Goal: Task Accomplishment & Management: Manage account settings

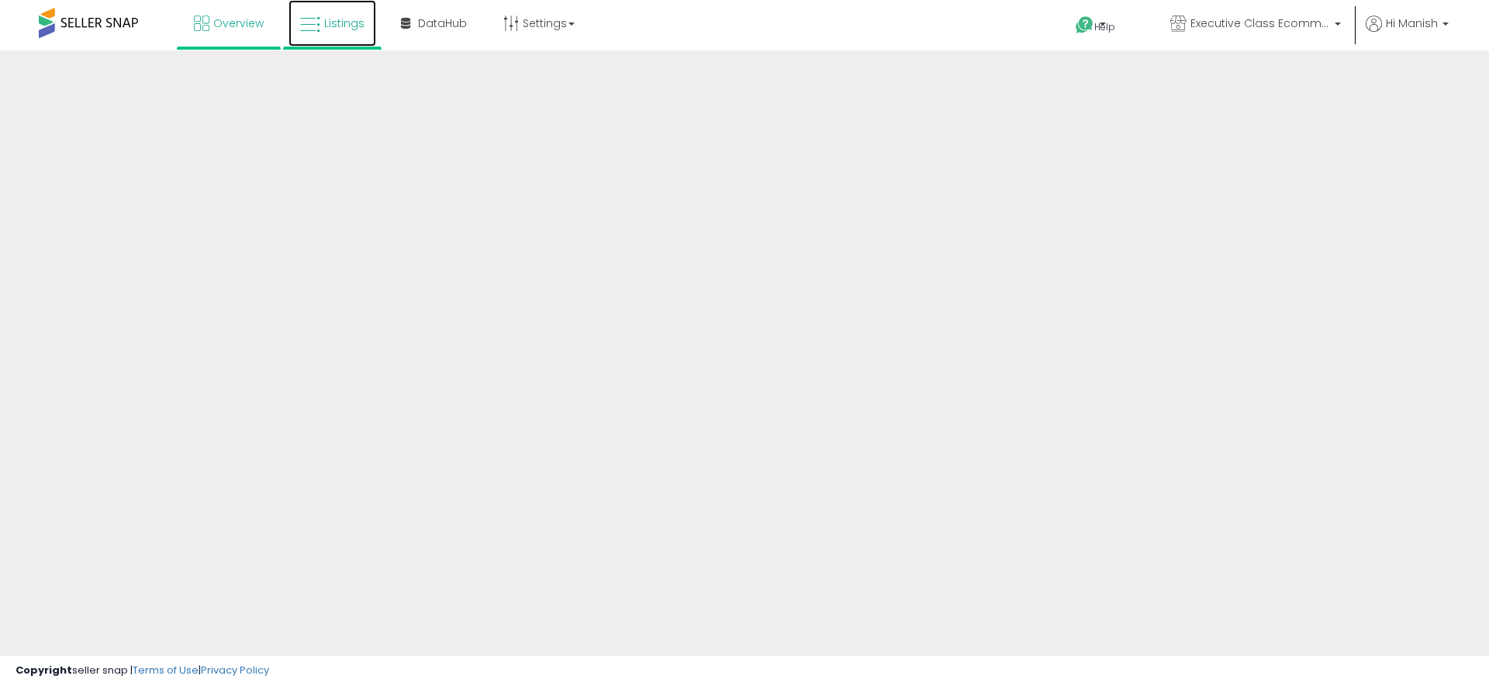
click at [350, 36] on link "Listings" at bounding box center [333, 23] width 88 height 47
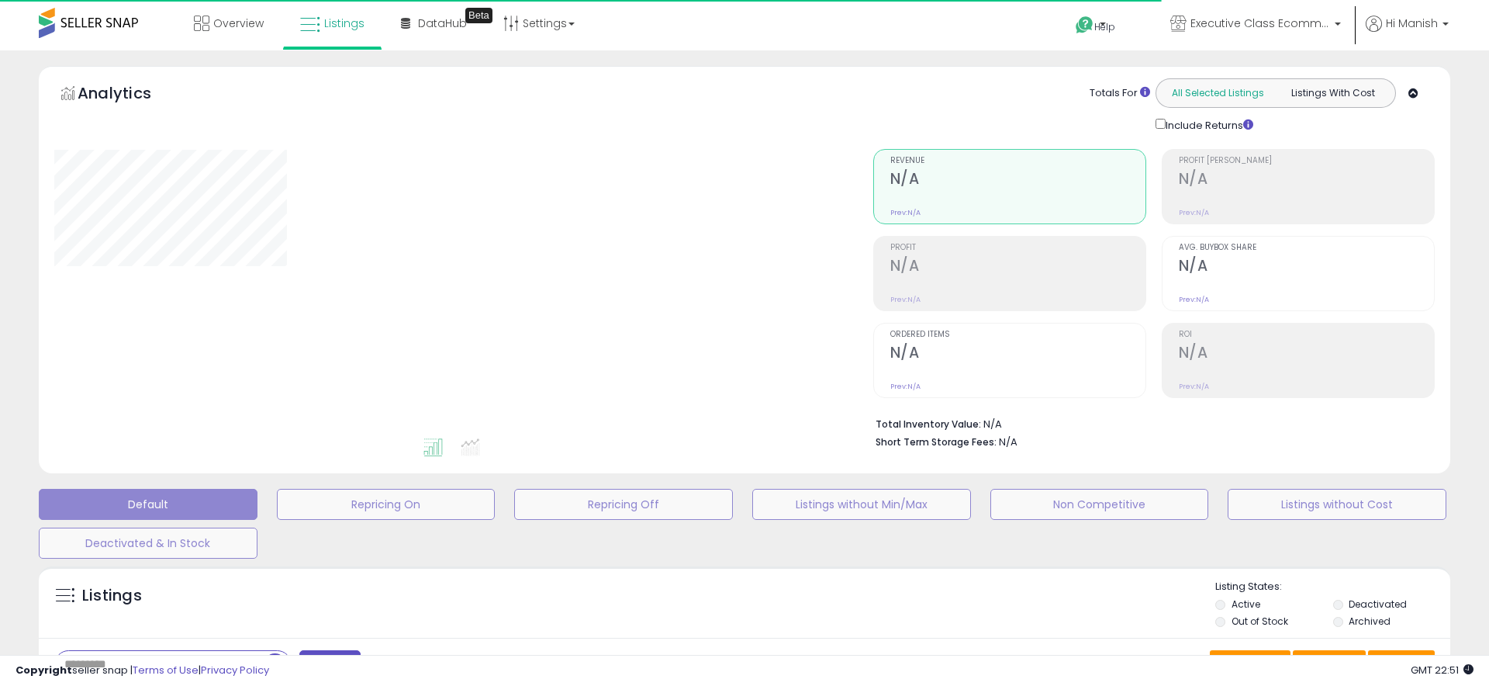
drag, startPoint x: 1221, startPoint y: 95, endPoint x: 1242, endPoint y: 100, distance: 21.6
click at [1221, 95] on button "All Selected Listings" at bounding box center [1218, 93] width 116 height 20
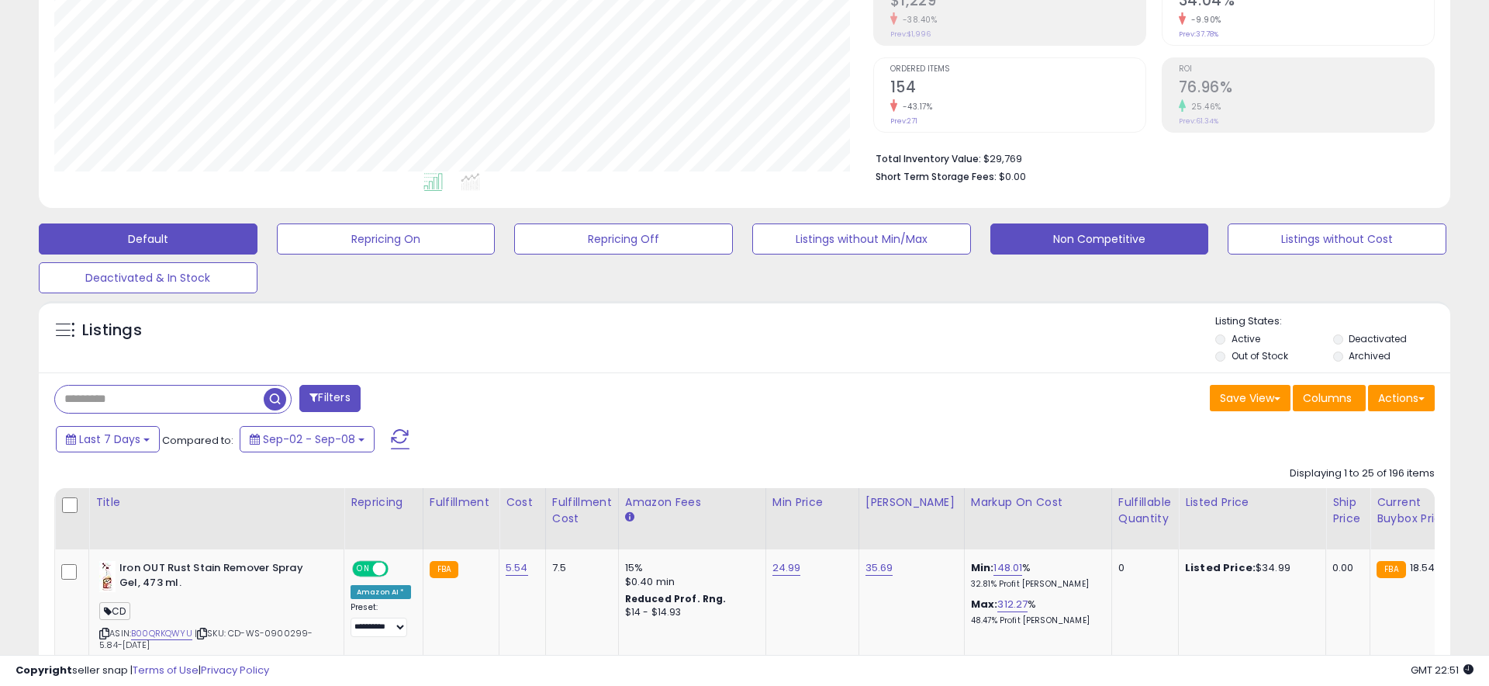
scroll to position [318, 819]
click at [1094, 231] on button "Non Competitive" at bounding box center [1099, 238] width 219 height 31
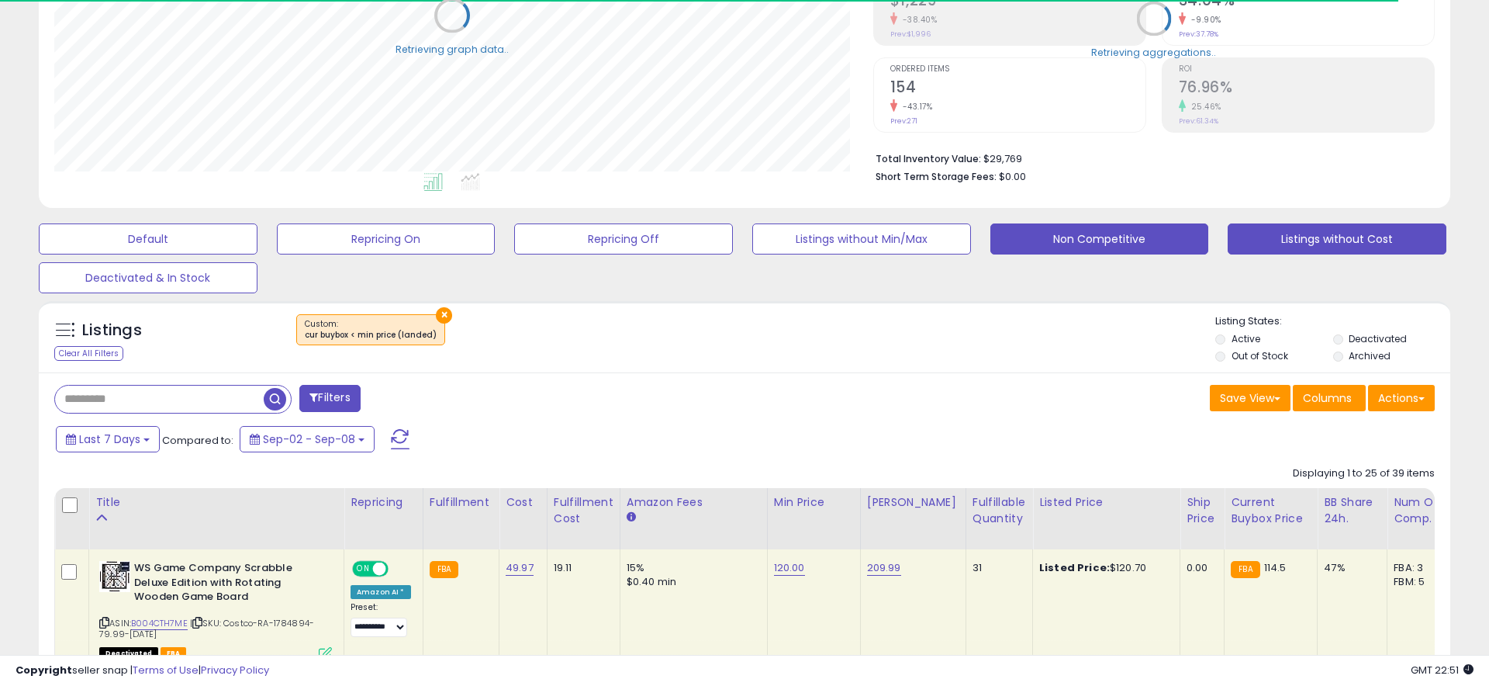
click at [1378, 244] on button "Listings without Cost" at bounding box center [1337, 238] width 219 height 31
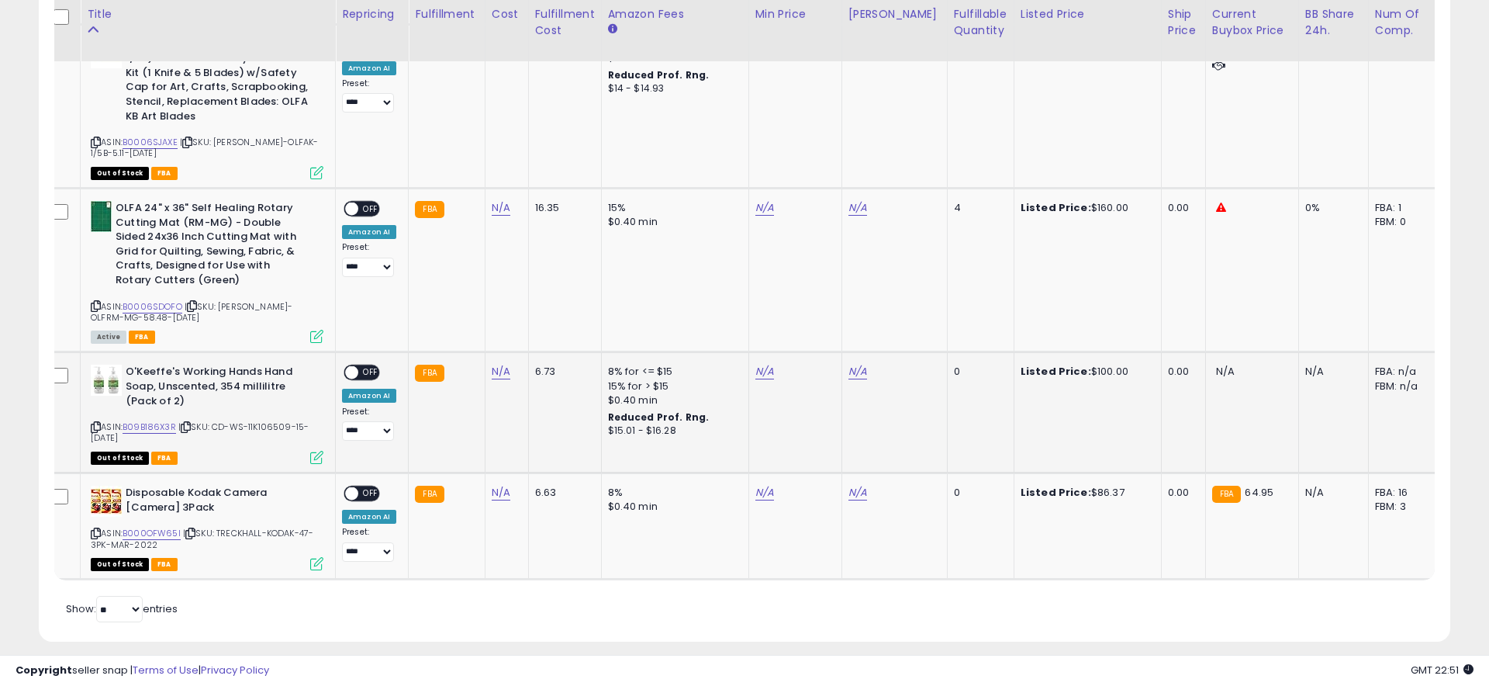
scroll to position [0, 0]
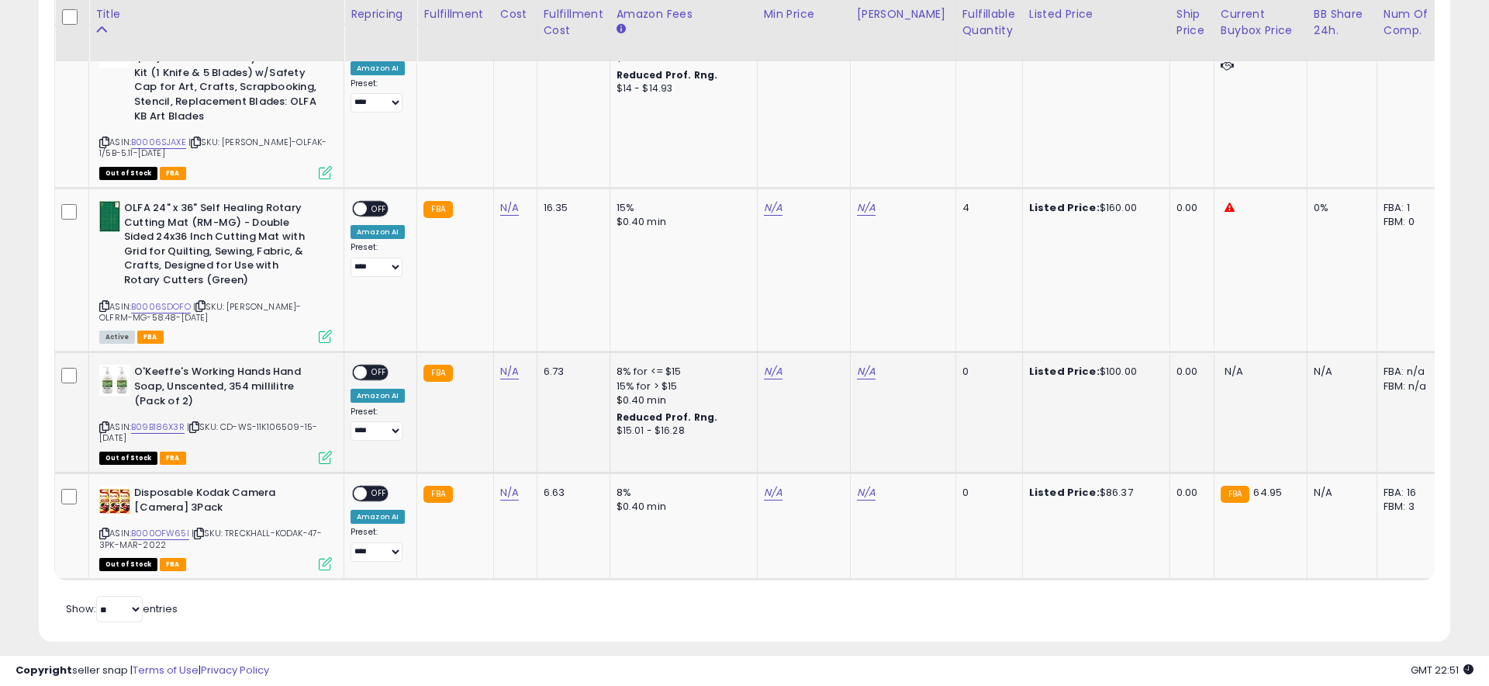
click at [523, 359] on td "N/A" at bounding box center [514, 412] width 43 height 121
click at [508, 364] on link "N/A" at bounding box center [509, 372] width 19 height 16
click button "submit" at bounding box center [557, 317] width 26 height 23
click at [151, 420] on link "B09B186X3R" at bounding box center [158, 426] width 54 height 13
click at [767, 364] on link "N/A" at bounding box center [773, 372] width 19 height 16
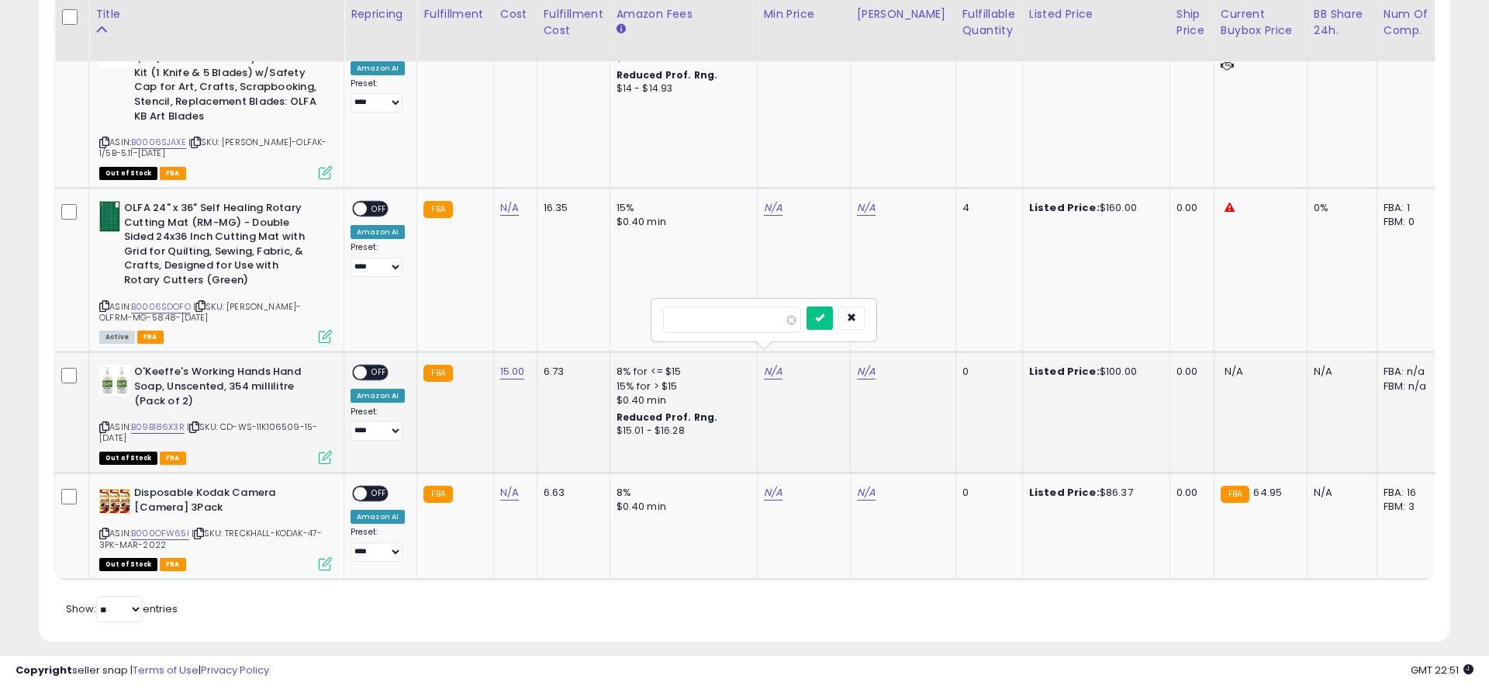
type input "*****"
click button "submit" at bounding box center [820, 317] width 26 height 23
click at [861, 364] on link "N/A" at bounding box center [866, 372] width 19 height 16
type input "*****"
click button "submit" at bounding box center [913, 317] width 26 height 23
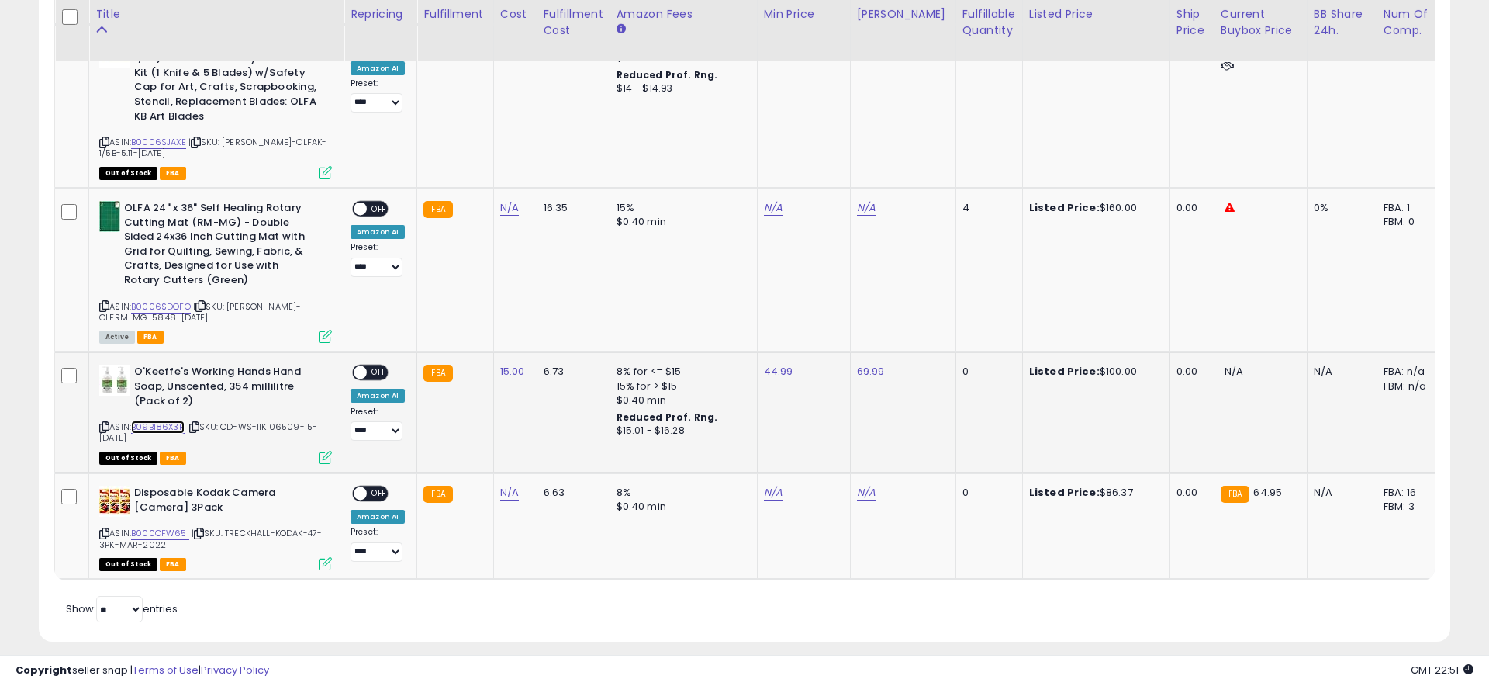
click at [173, 420] on link "B09B186X3R" at bounding box center [158, 426] width 54 height 13
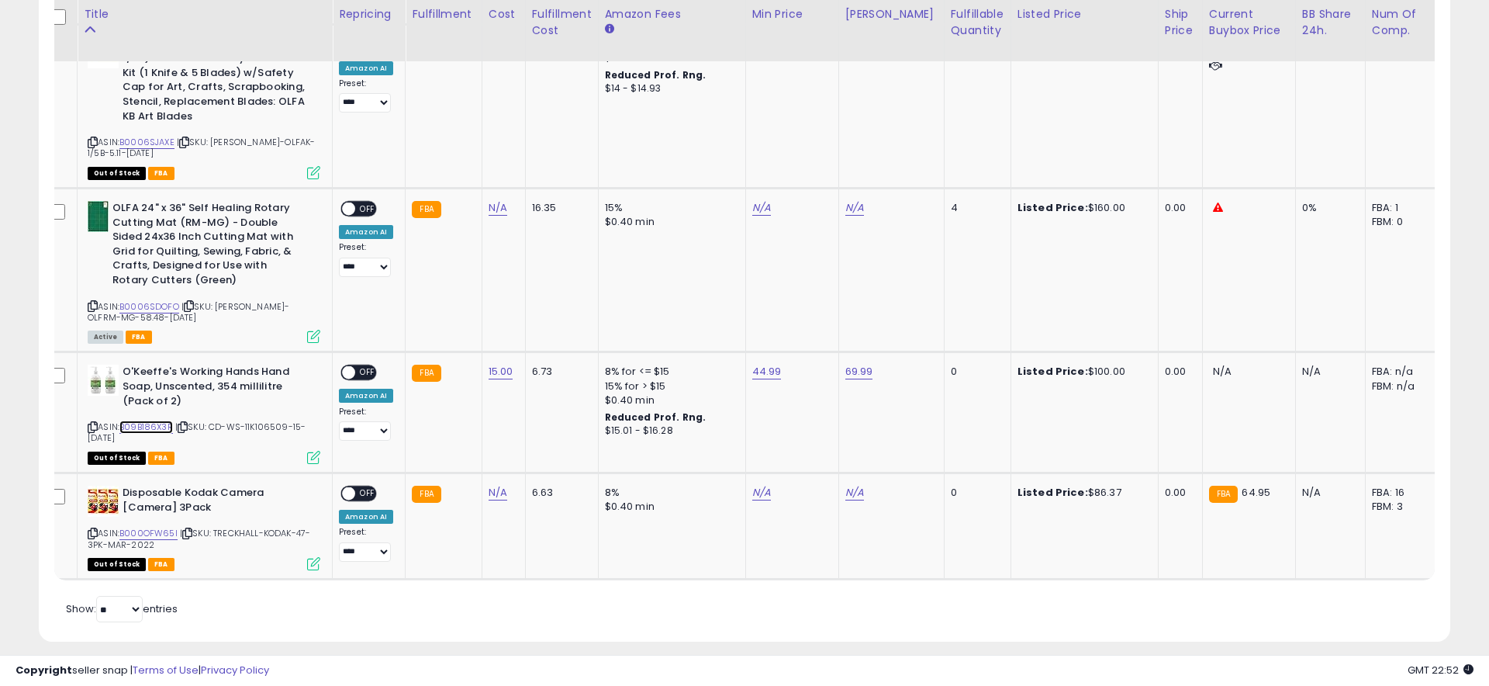
scroll to position [0, 31]
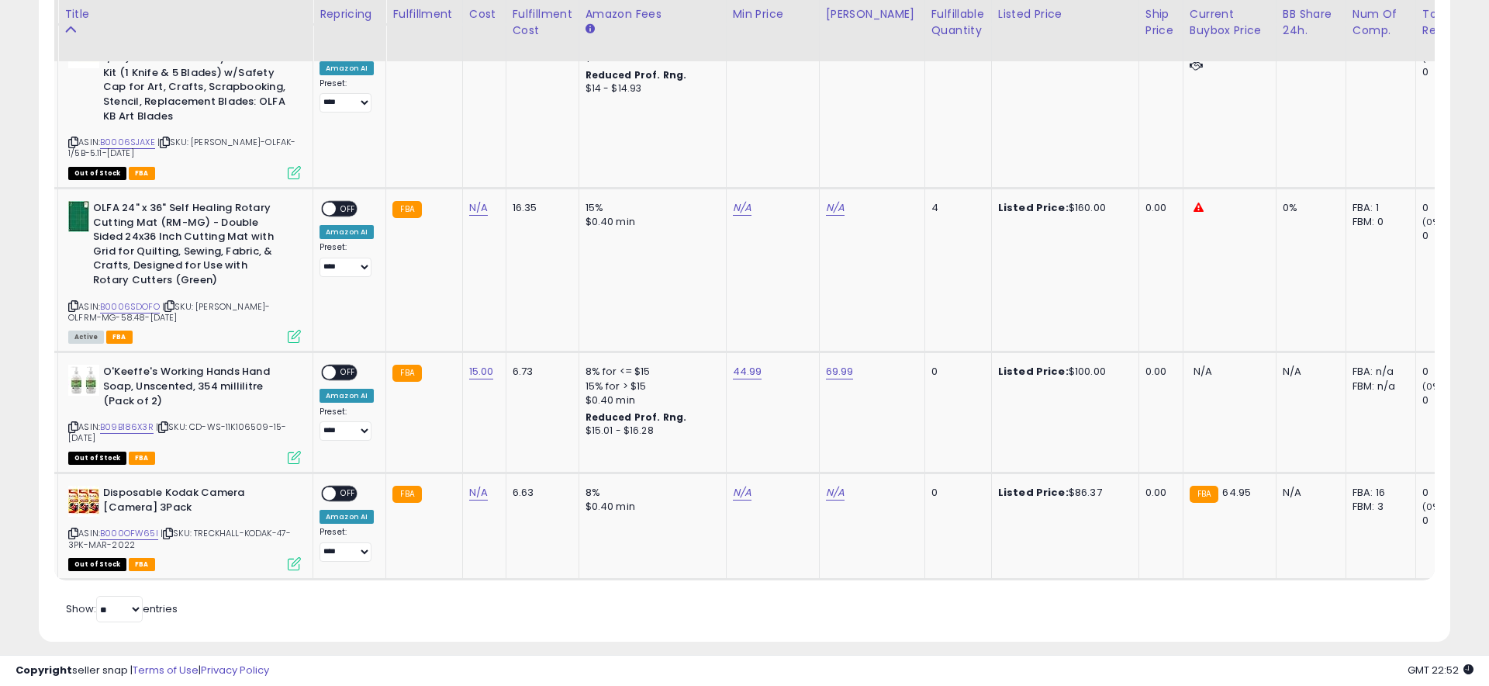
click at [341, 366] on span "OFF" at bounding box center [348, 372] width 25 height 13
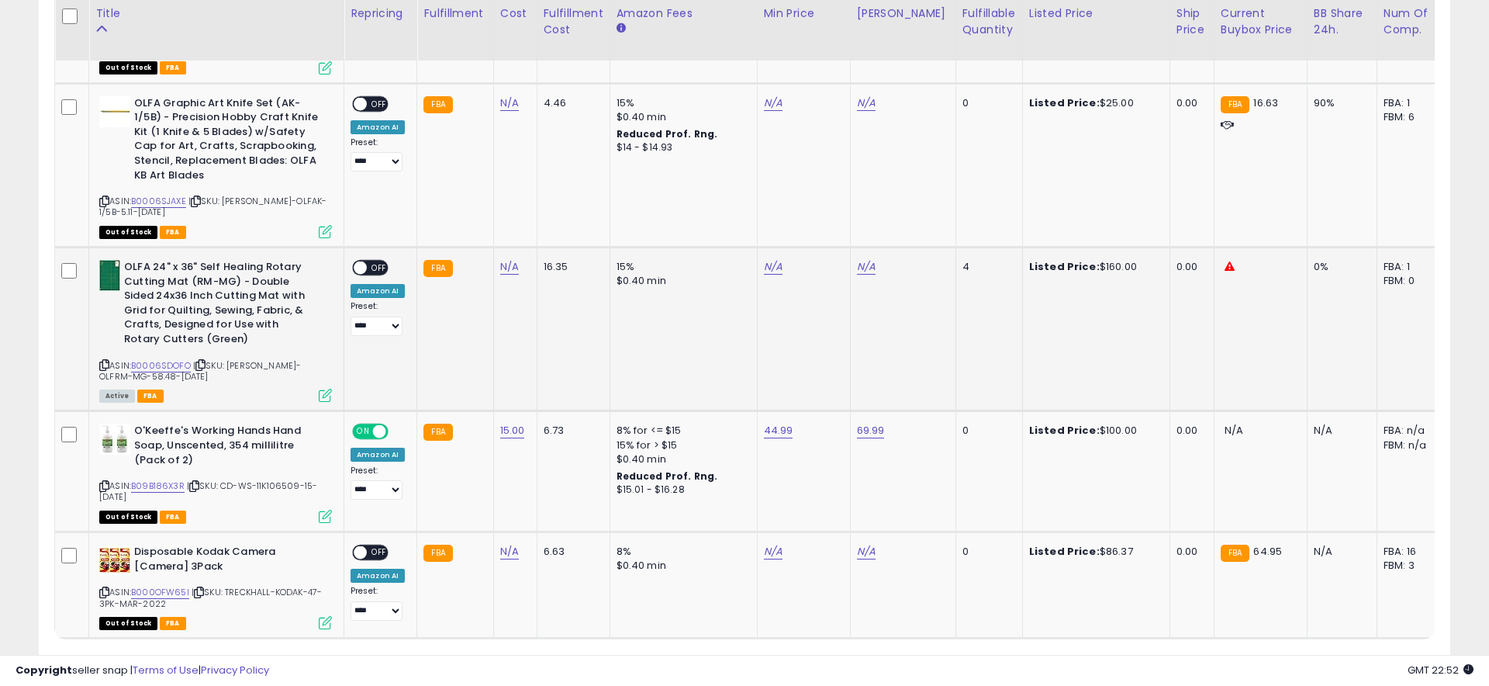
scroll to position [848, 0]
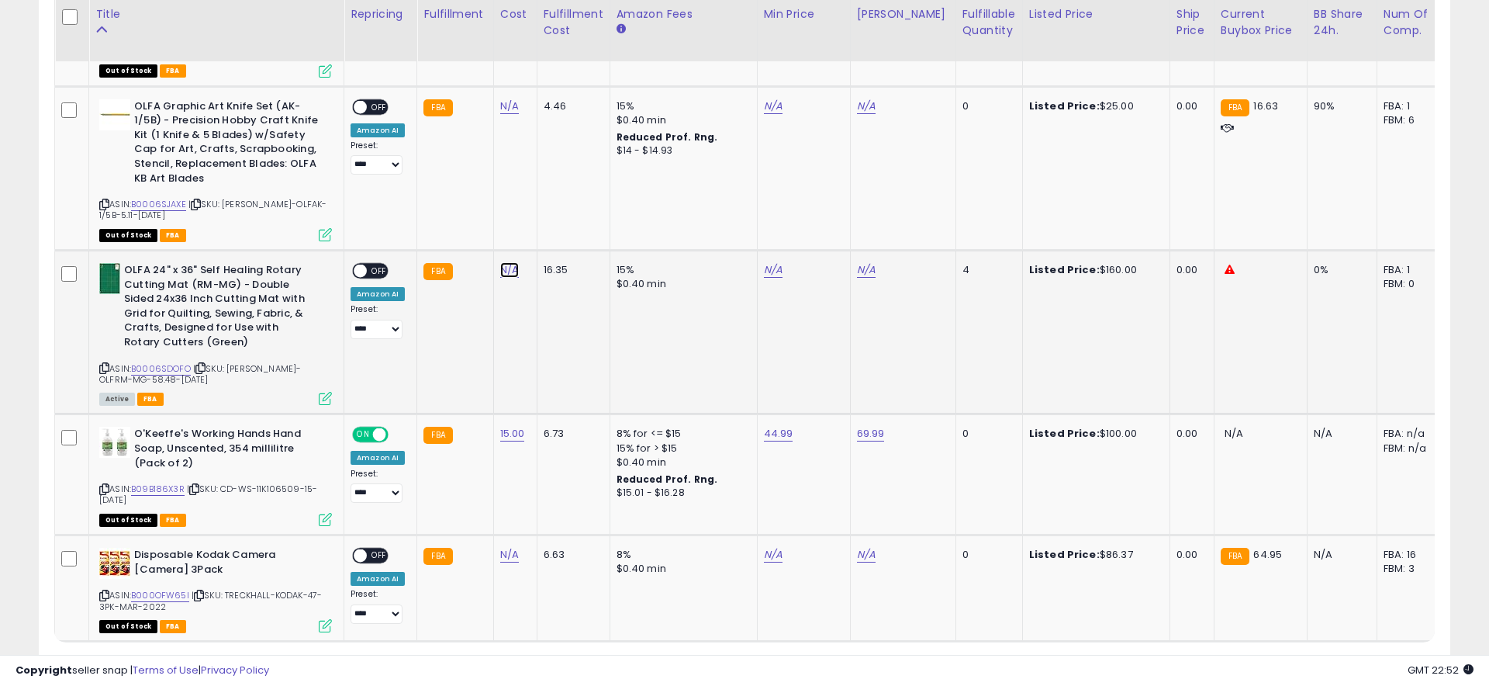
click at [503, 262] on link "N/A" at bounding box center [509, 270] width 19 height 16
type input "*****"
click button "submit" at bounding box center [557, 215] width 26 height 23
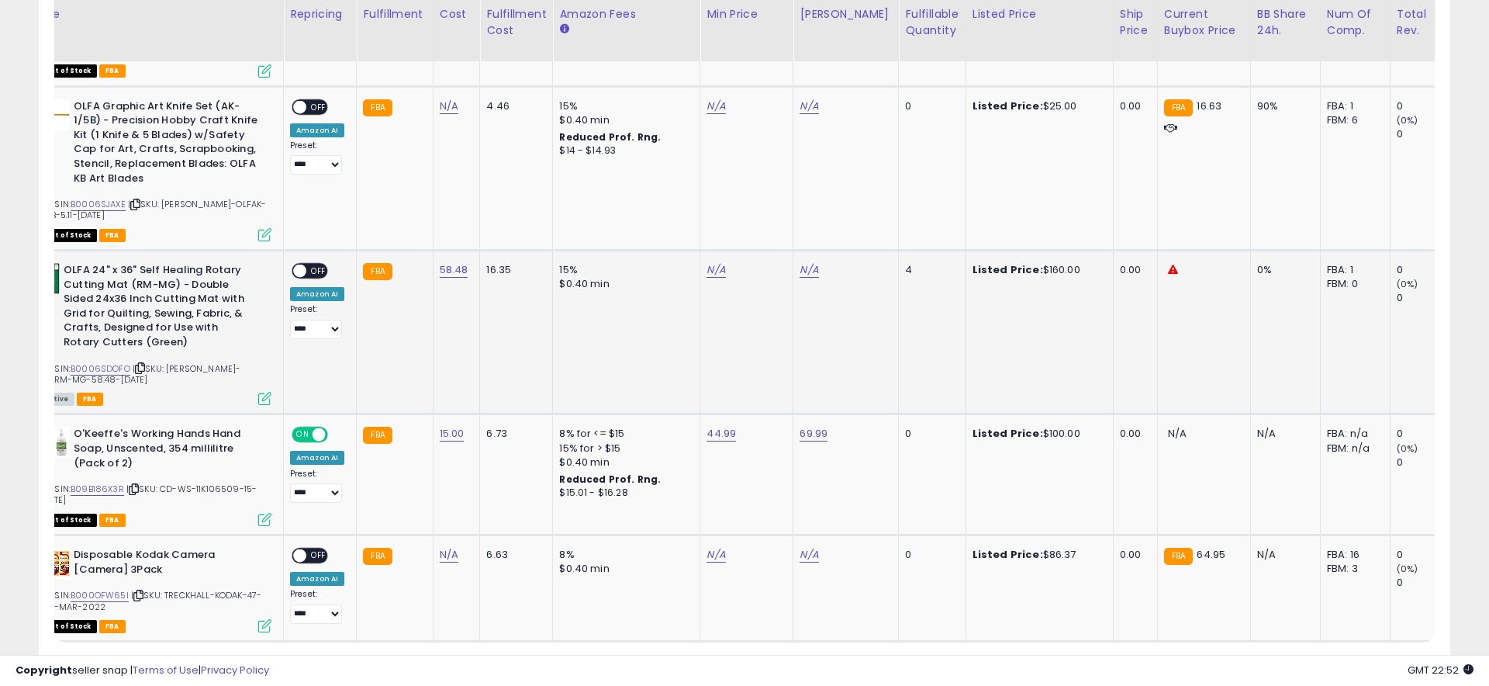
scroll to position [0, 66]
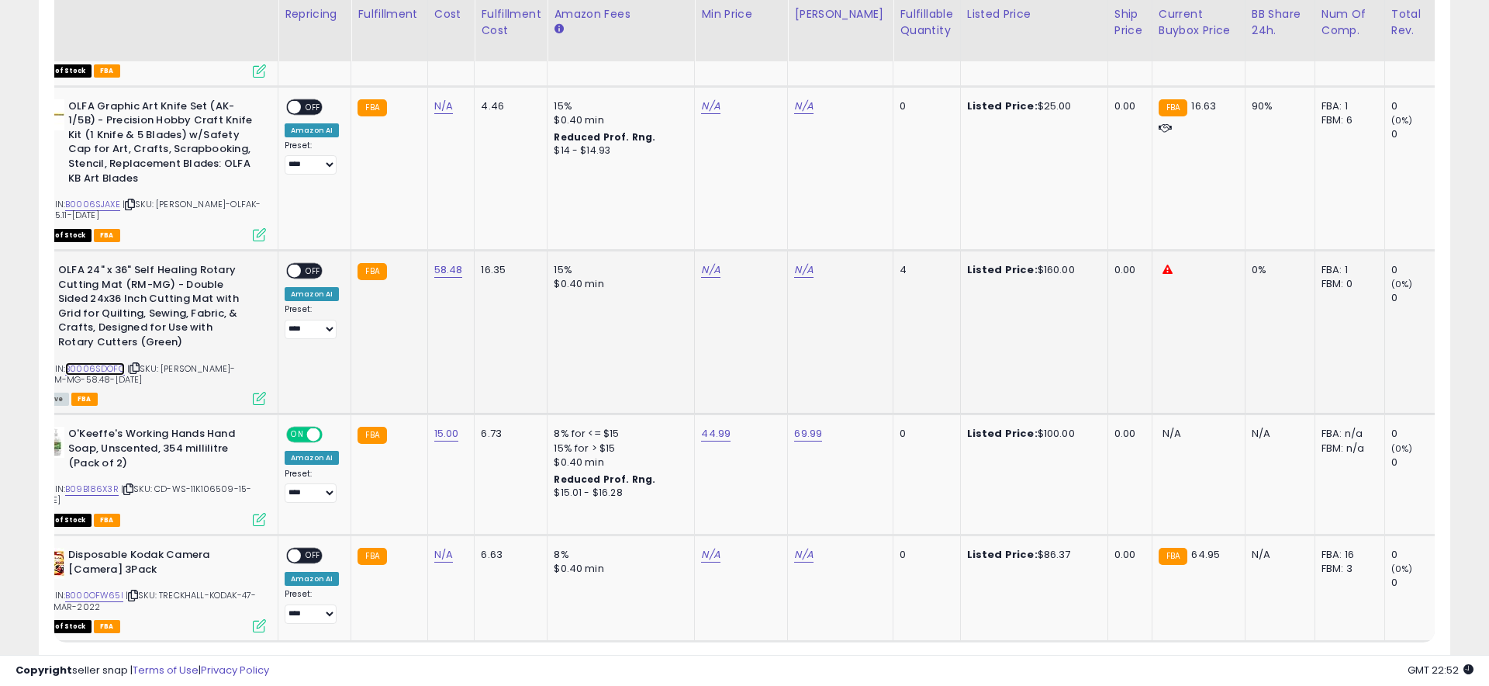
click at [97, 362] on link "B0006SDOFO" at bounding box center [95, 368] width 60 height 13
click at [707, 262] on link "N/A" at bounding box center [710, 270] width 19 height 16
type input "******"
click button "submit" at bounding box center [757, 215] width 26 height 23
click at [801, 262] on link "N/A" at bounding box center [803, 270] width 19 height 16
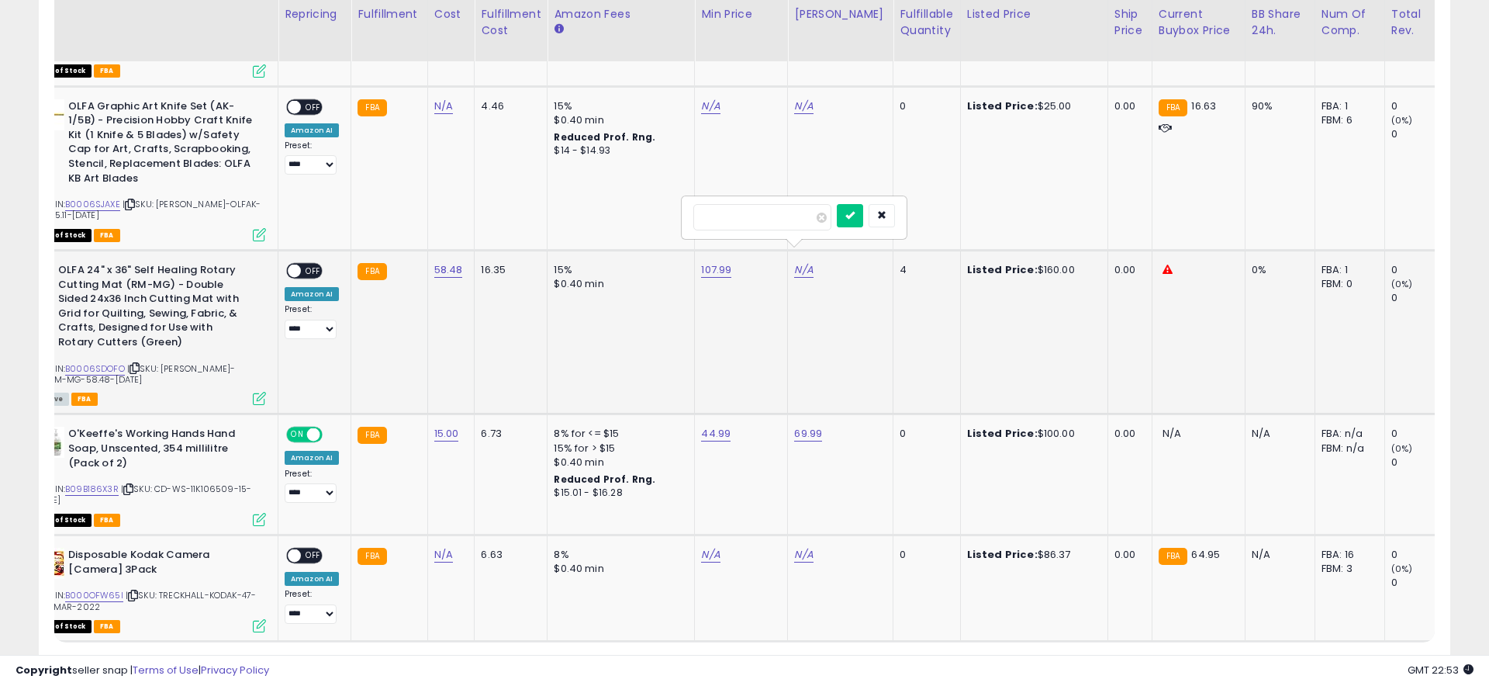
type input "***"
click button "submit" at bounding box center [850, 215] width 26 height 23
click at [301, 264] on div "ON OFF" at bounding box center [287, 270] width 36 height 13
click at [307, 264] on span "OFF" at bounding box center [313, 270] width 25 height 13
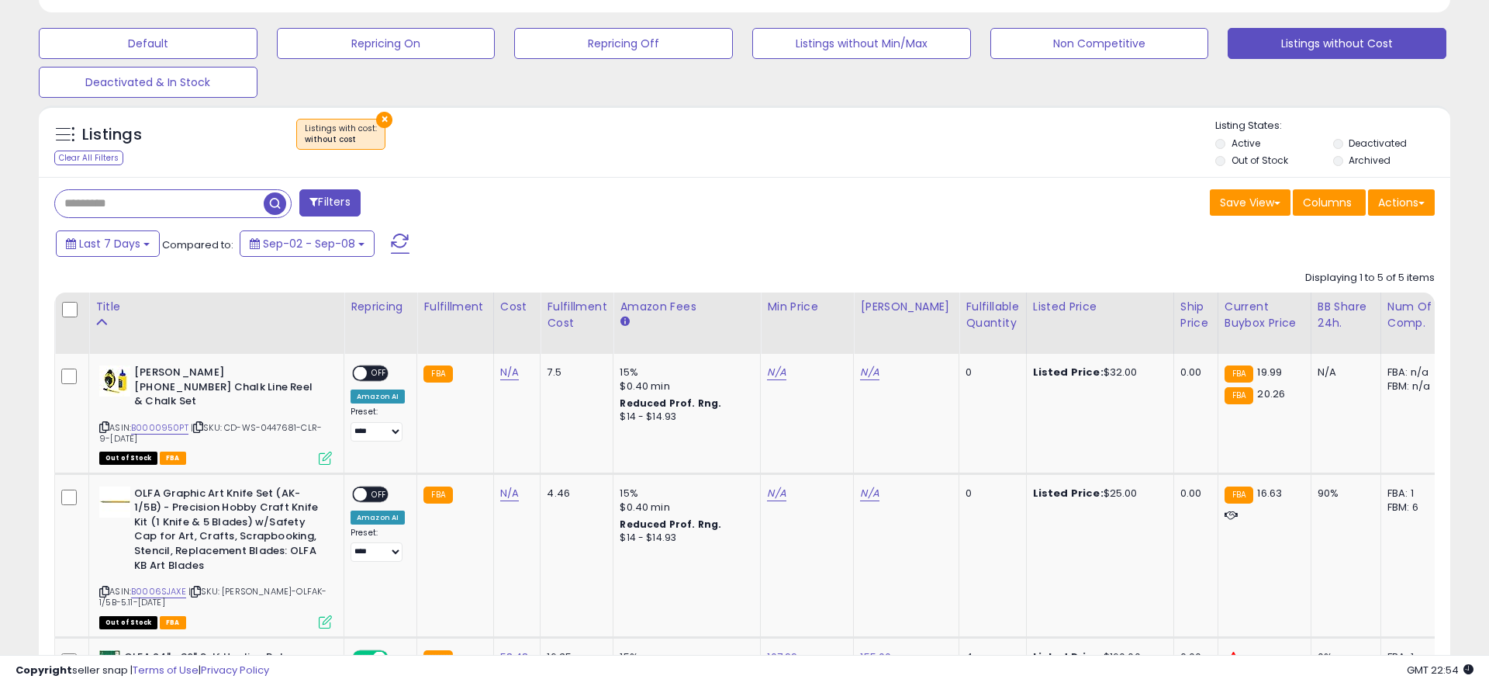
scroll to position [462, 0]
click at [162, 420] on link "B0000950PT" at bounding box center [159, 426] width 57 height 13
click at [173, 584] on link "B0006SJAXE" at bounding box center [158, 590] width 55 height 13
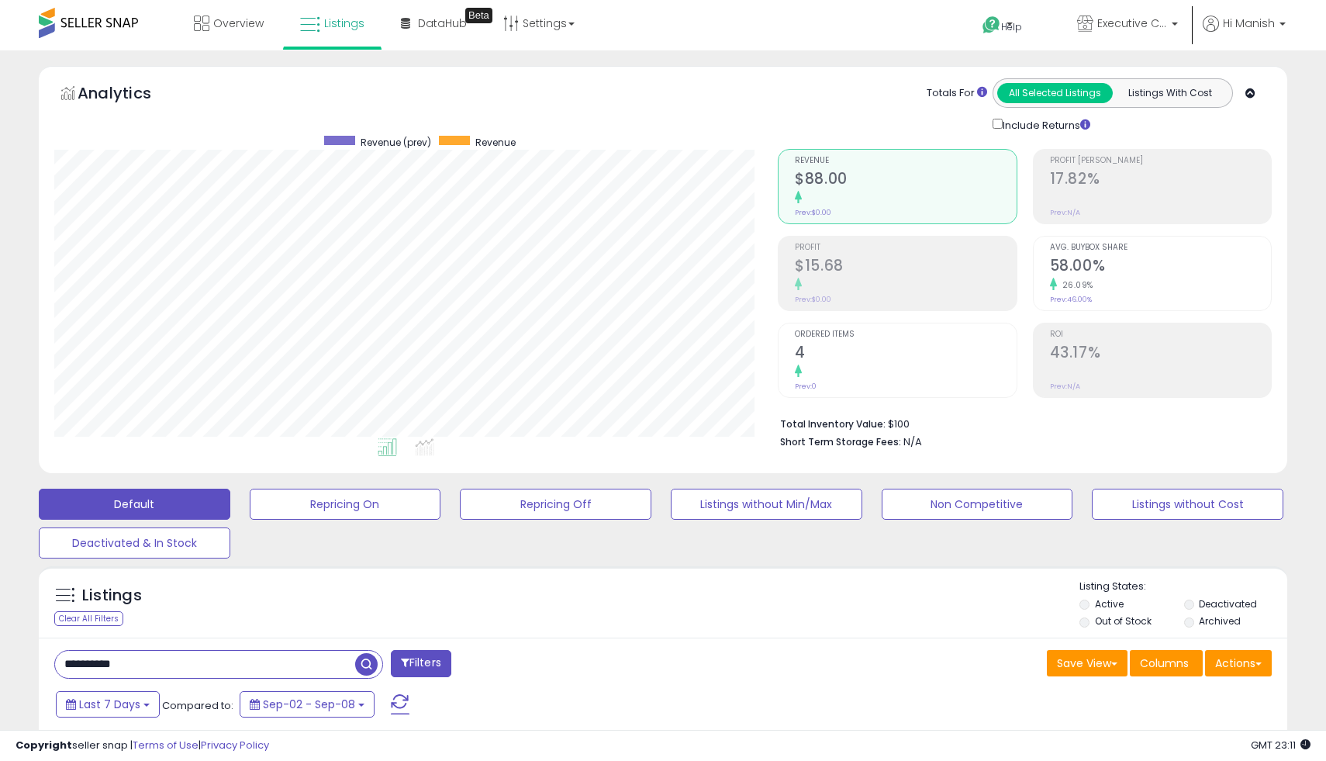
select select "**********"
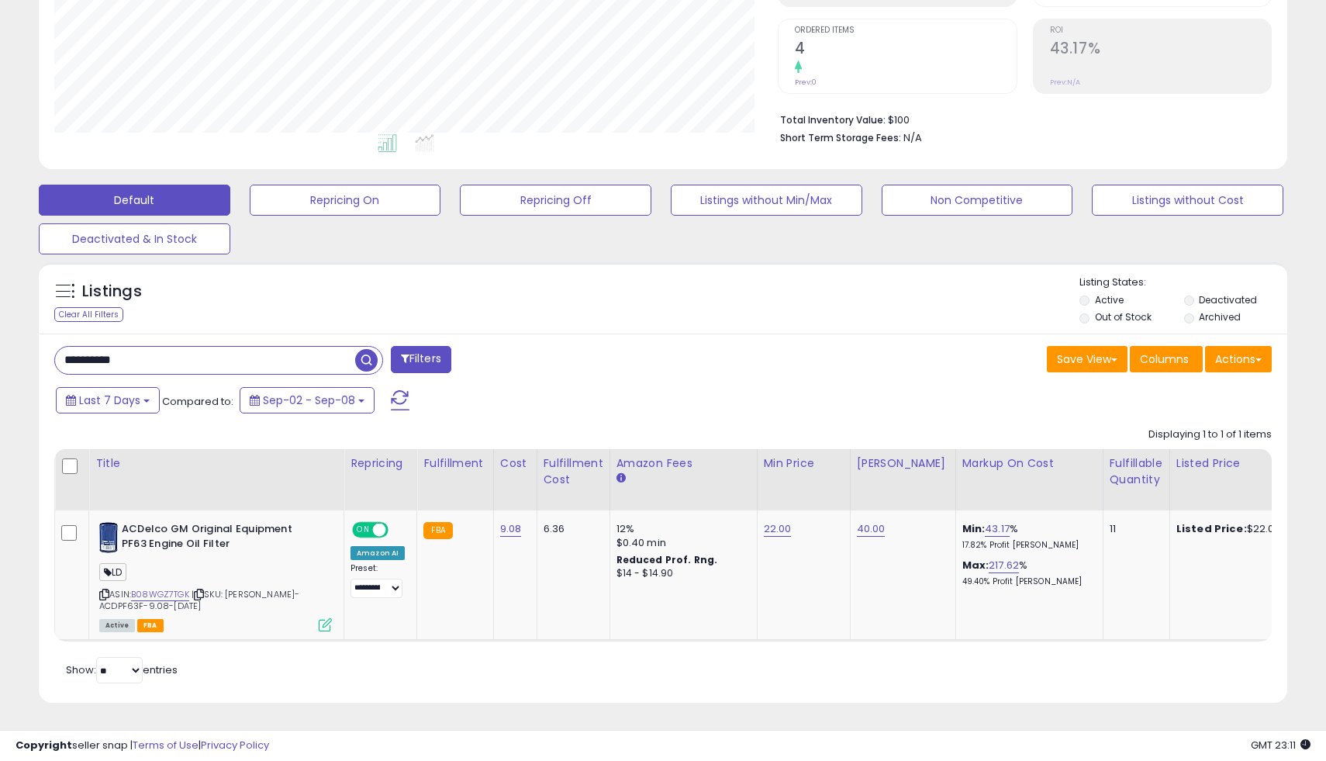
scroll to position [318, 724]
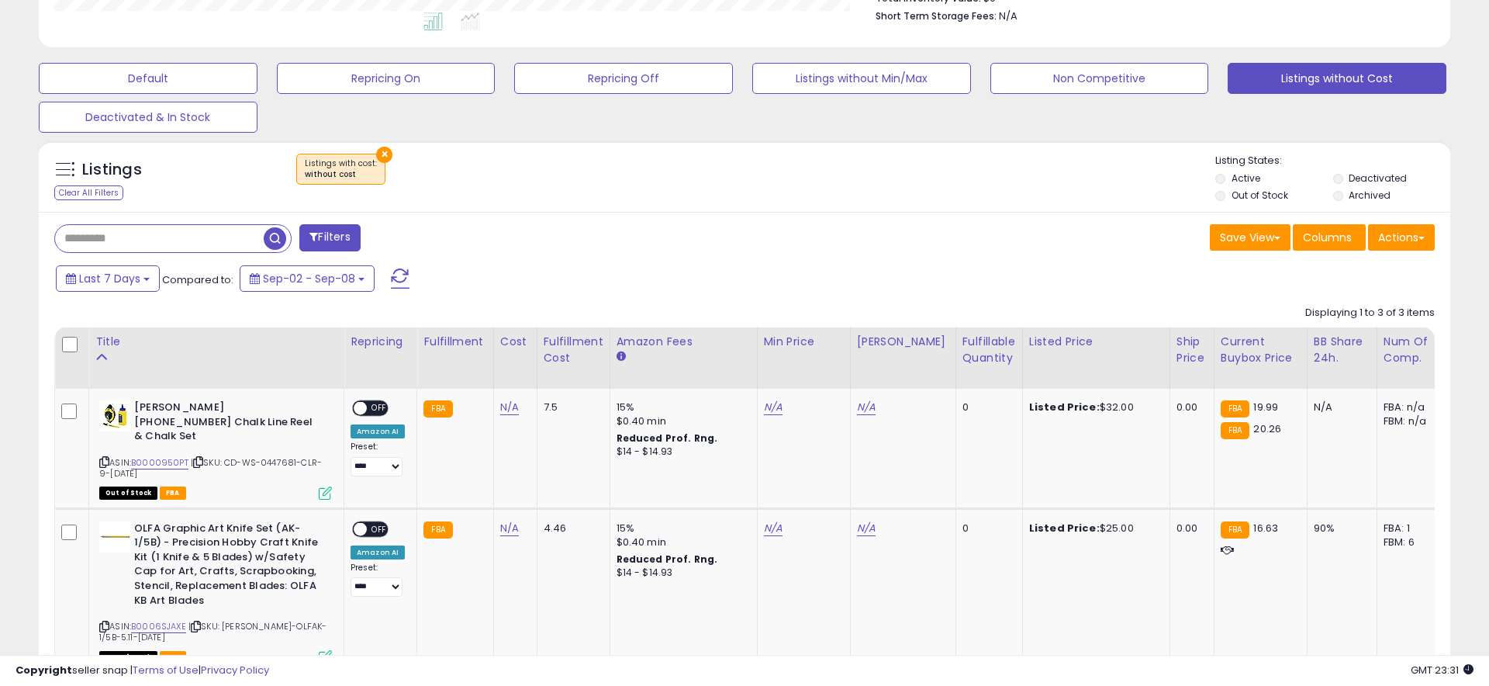
scroll to position [421, 0]
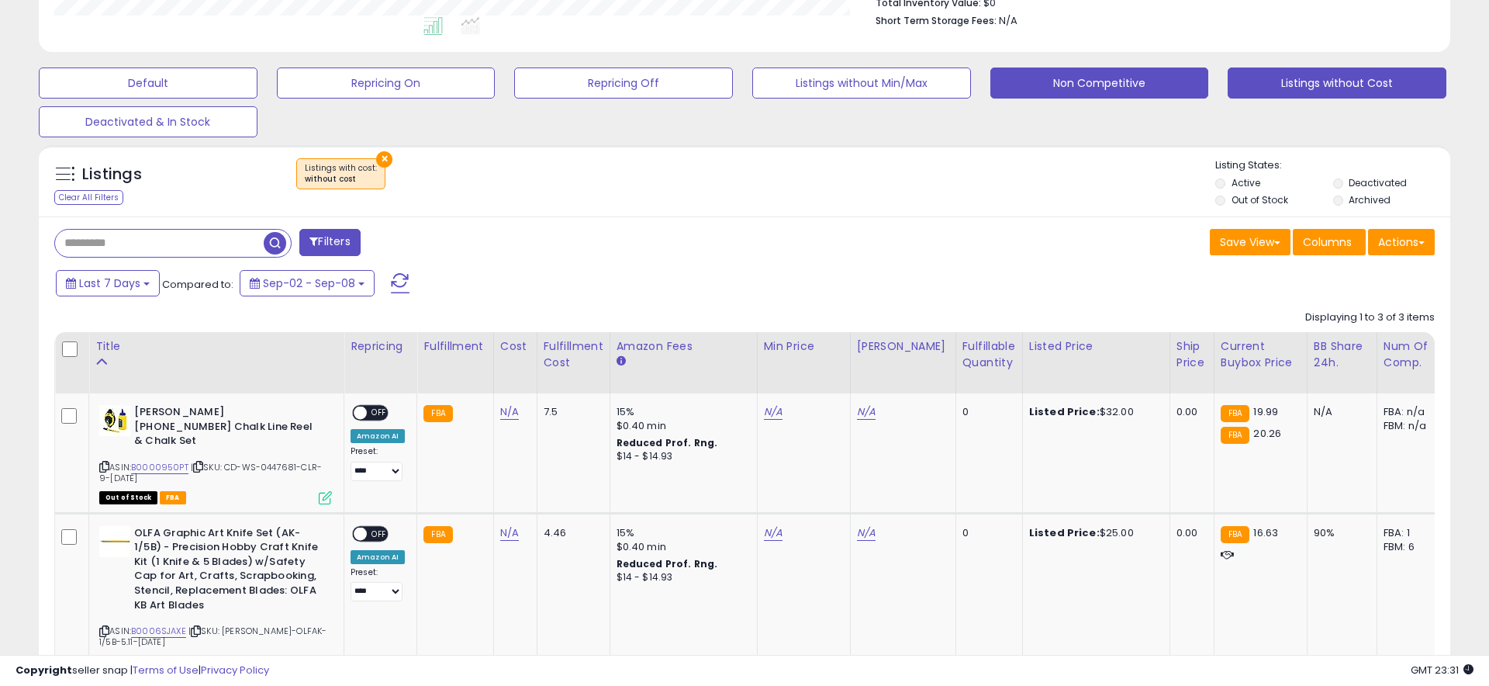
click at [1059, 82] on button "Non Competitive" at bounding box center [1099, 82] width 219 height 31
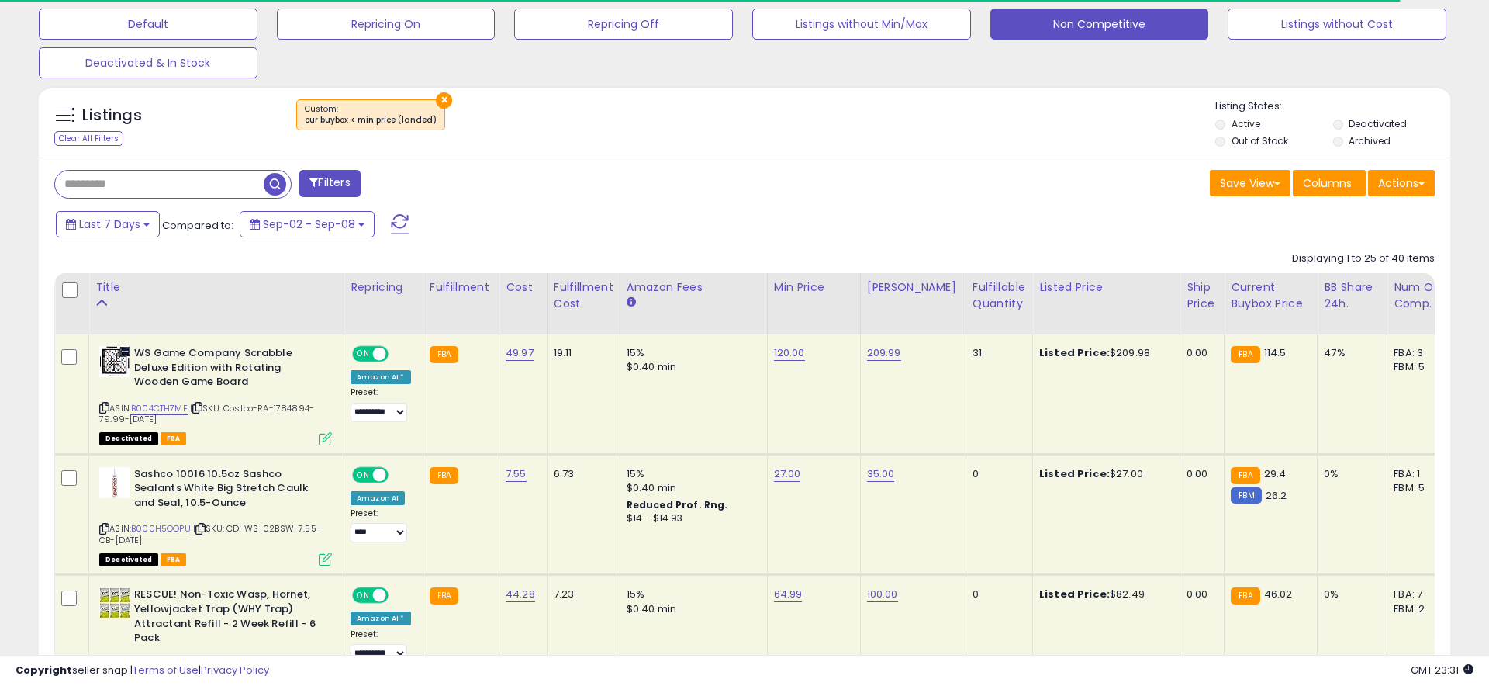
scroll to position [483, 0]
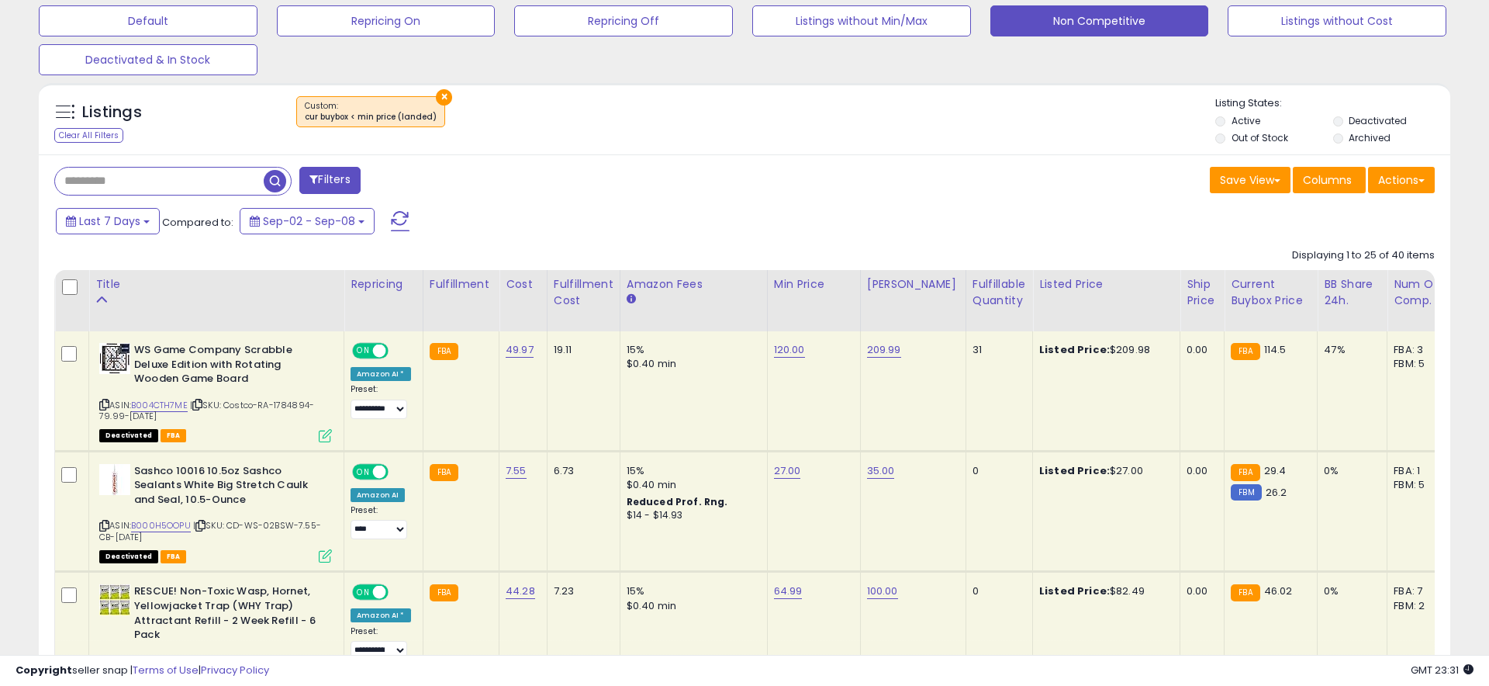
drag, startPoint x: 1277, startPoint y: 143, endPoint x: 1294, endPoint y: 133, distance: 19.2
click at [1277, 143] on label "Out of Stock" at bounding box center [1260, 137] width 57 height 13
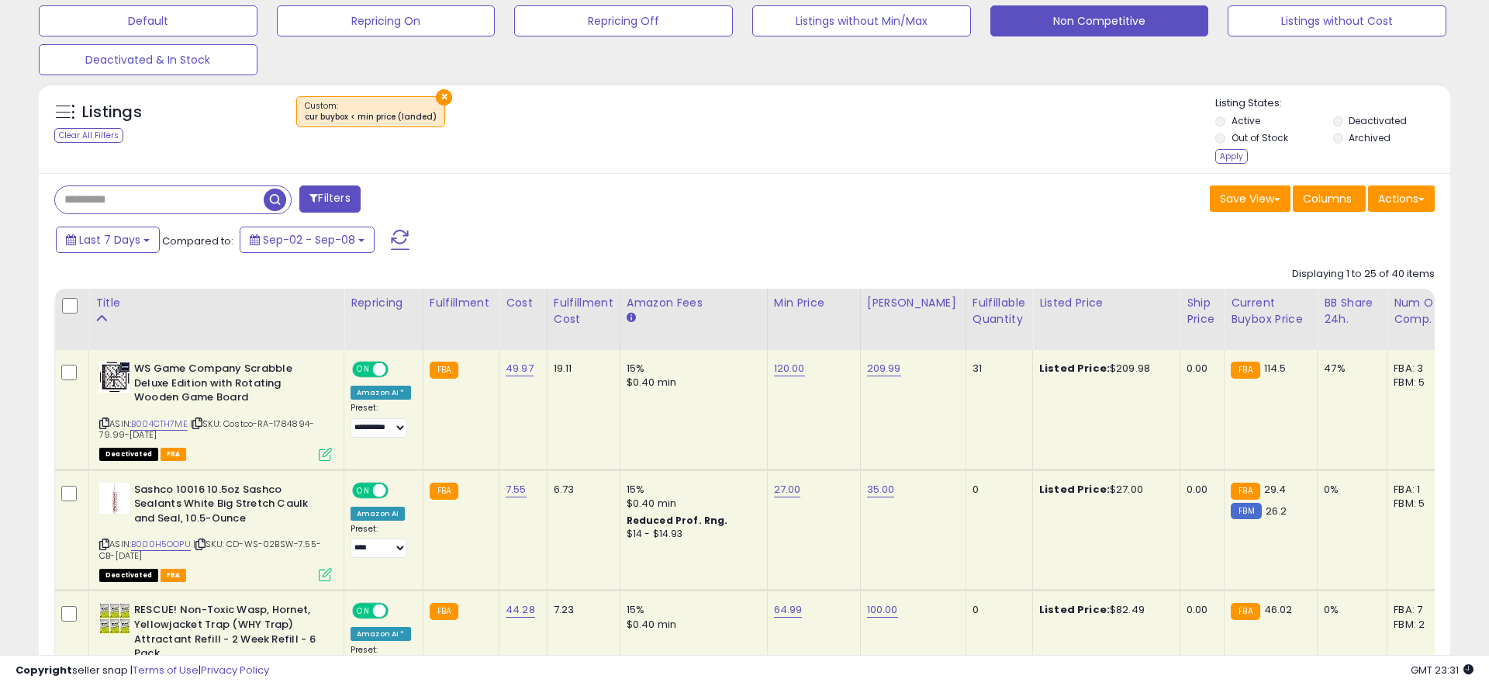
click at [1359, 123] on label "Deactivated" at bounding box center [1378, 120] width 58 height 13
click at [1229, 153] on div "Apply" at bounding box center [1231, 156] width 33 height 15
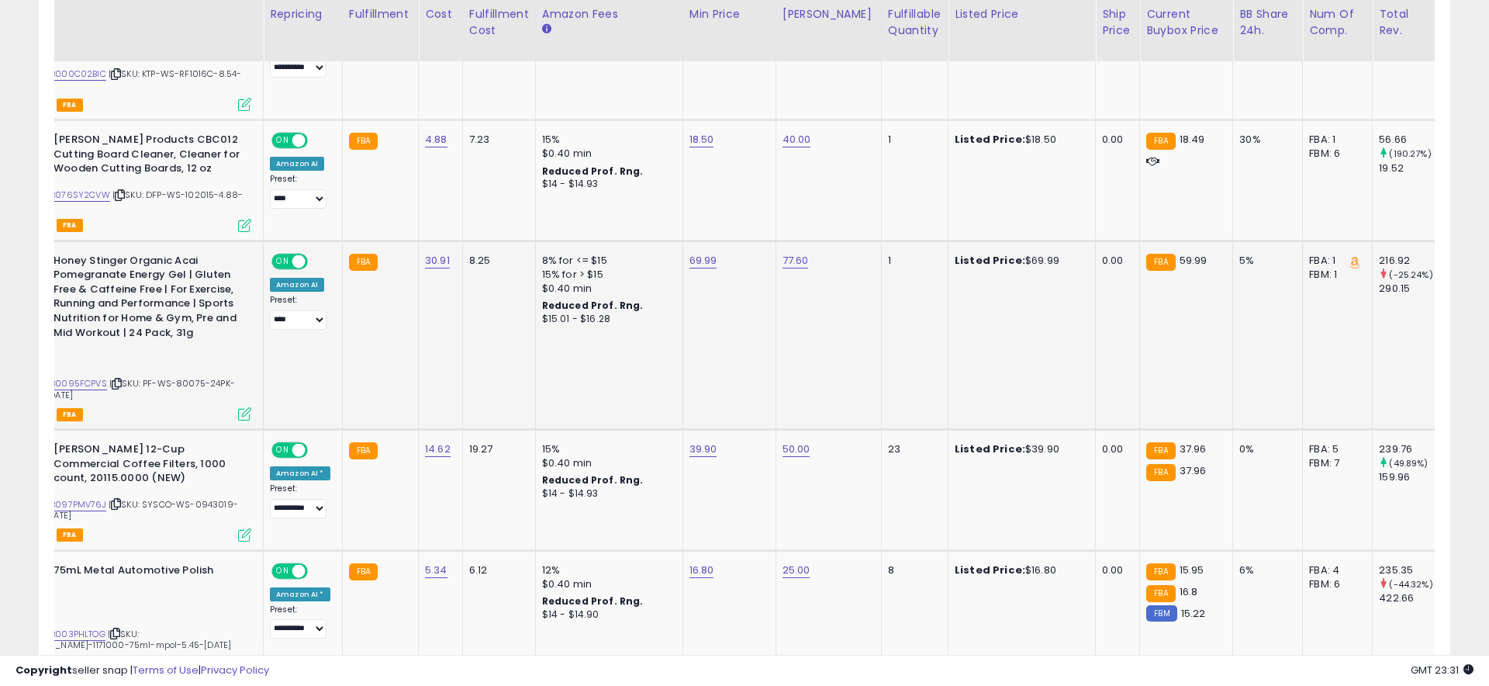
scroll to position [0, 0]
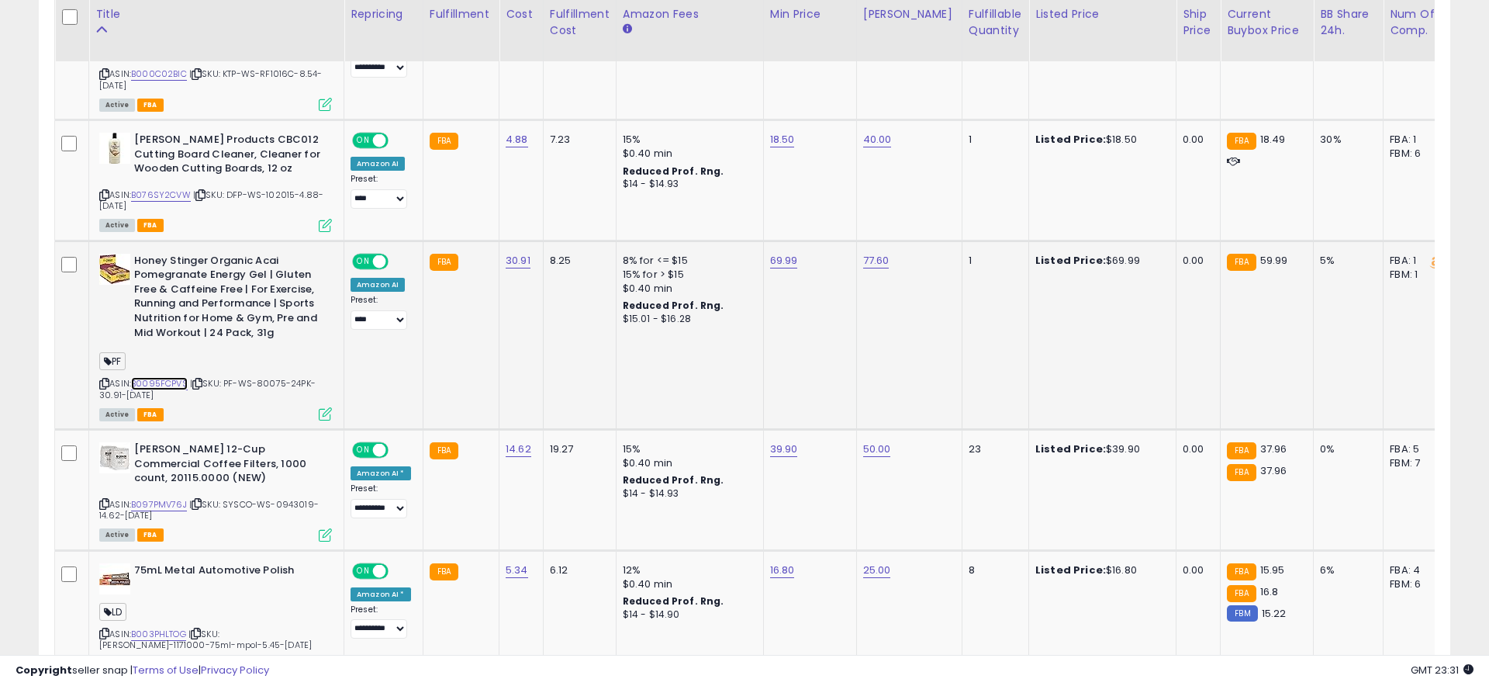
click at [145, 381] on link "B0095FCPVS" at bounding box center [159, 383] width 57 height 13
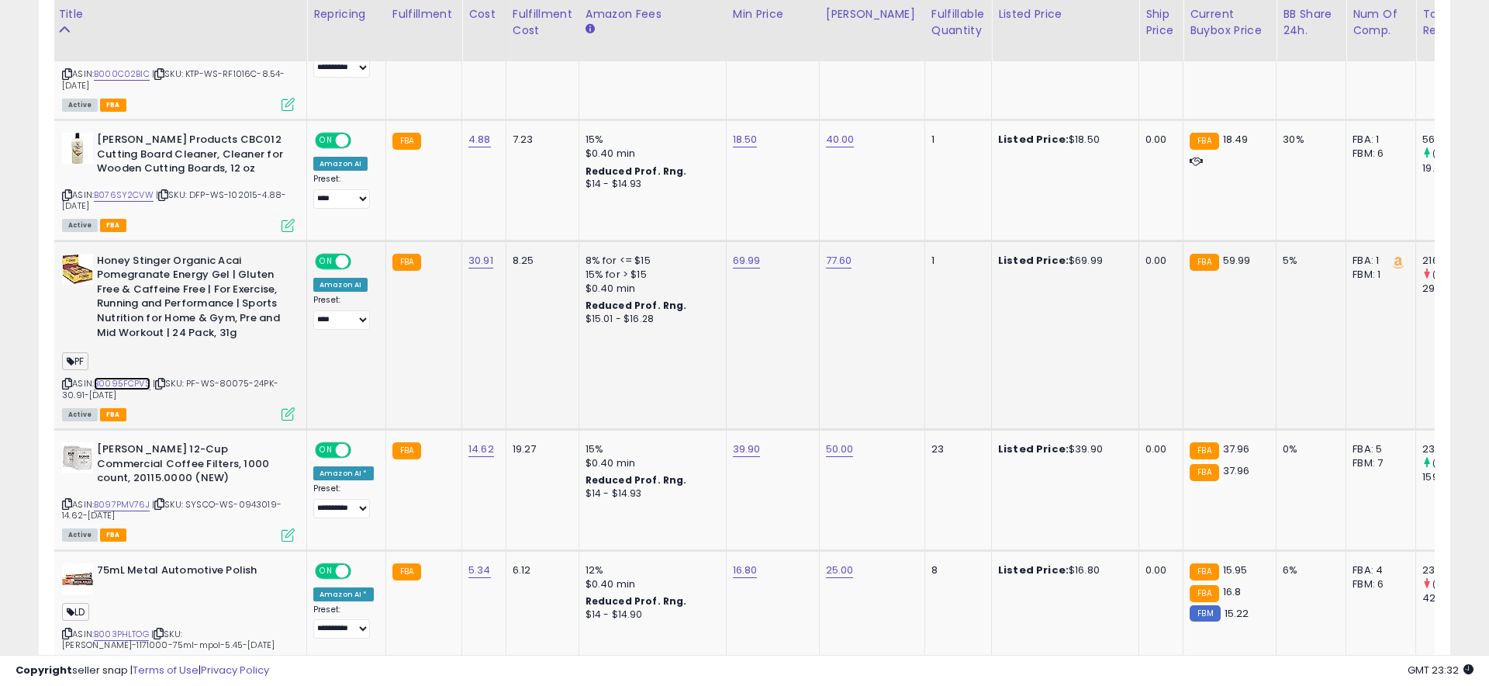
scroll to position [0, 38]
click at [740, 259] on link "69.99" at bounding box center [746, 261] width 28 height 16
type input "*"
type input "*****"
click button "submit" at bounding box center [791, 220] width 26 height 23
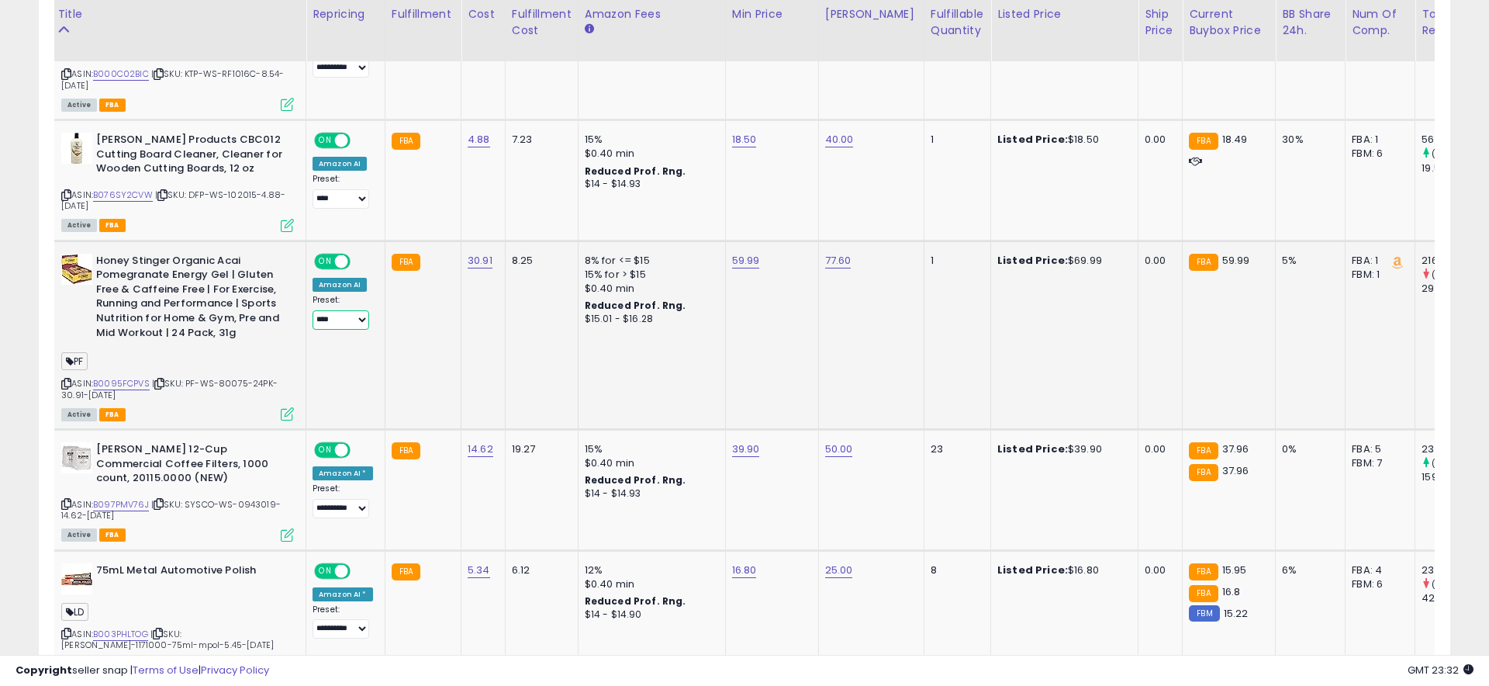
click at [361, 314] on select "**********" at bounding box center [341, 319] width 57 height 19
select select "**********"
click at [313, 310] on select "**********" at bounding box center [341, 319] width 57 height 19
click at [887, 364] on td "77.60" at bounding box center [870, 334] width 105 height 188
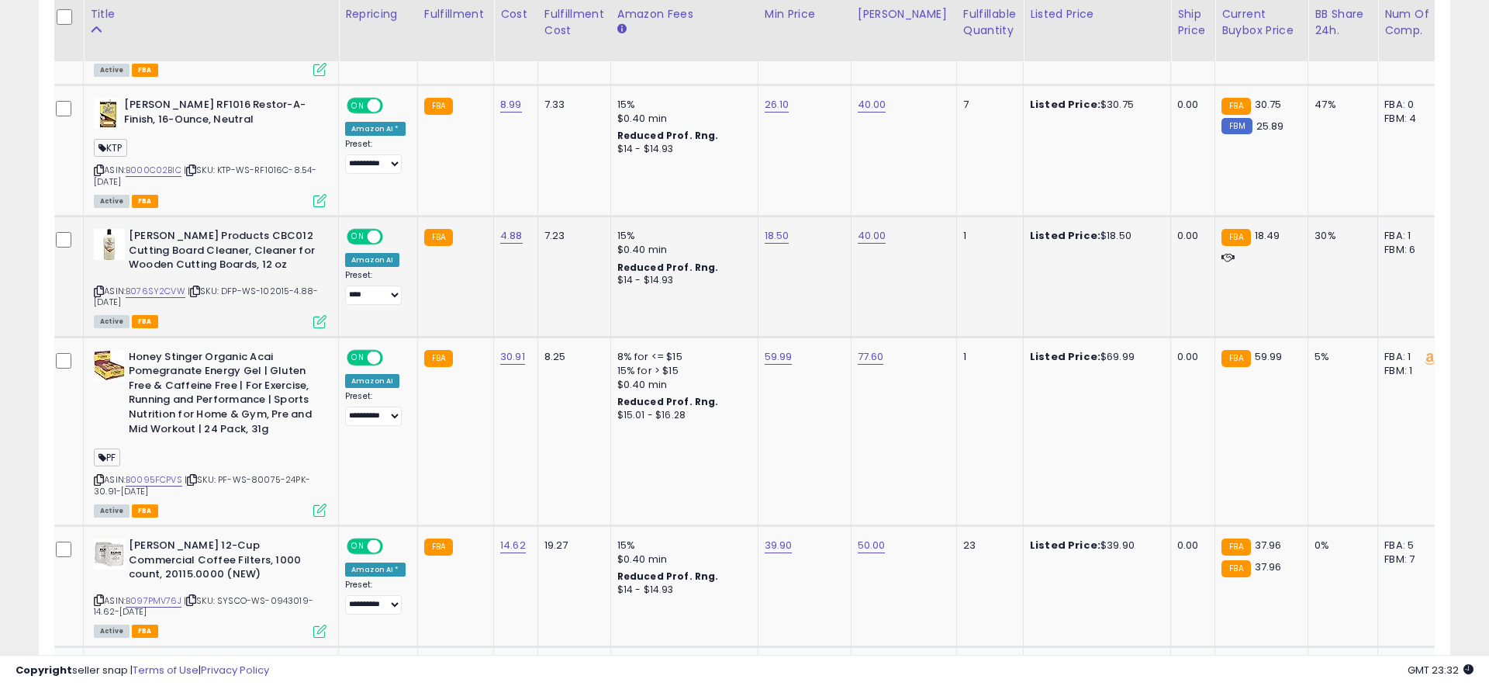
scroll to position [0, 7]
click at [775, 239] on link "18.50" at bounding box center [775, 236] width 25 height 16
type input "*****"
click button "submit" at bounding box center [820, 196] width 26 height 23
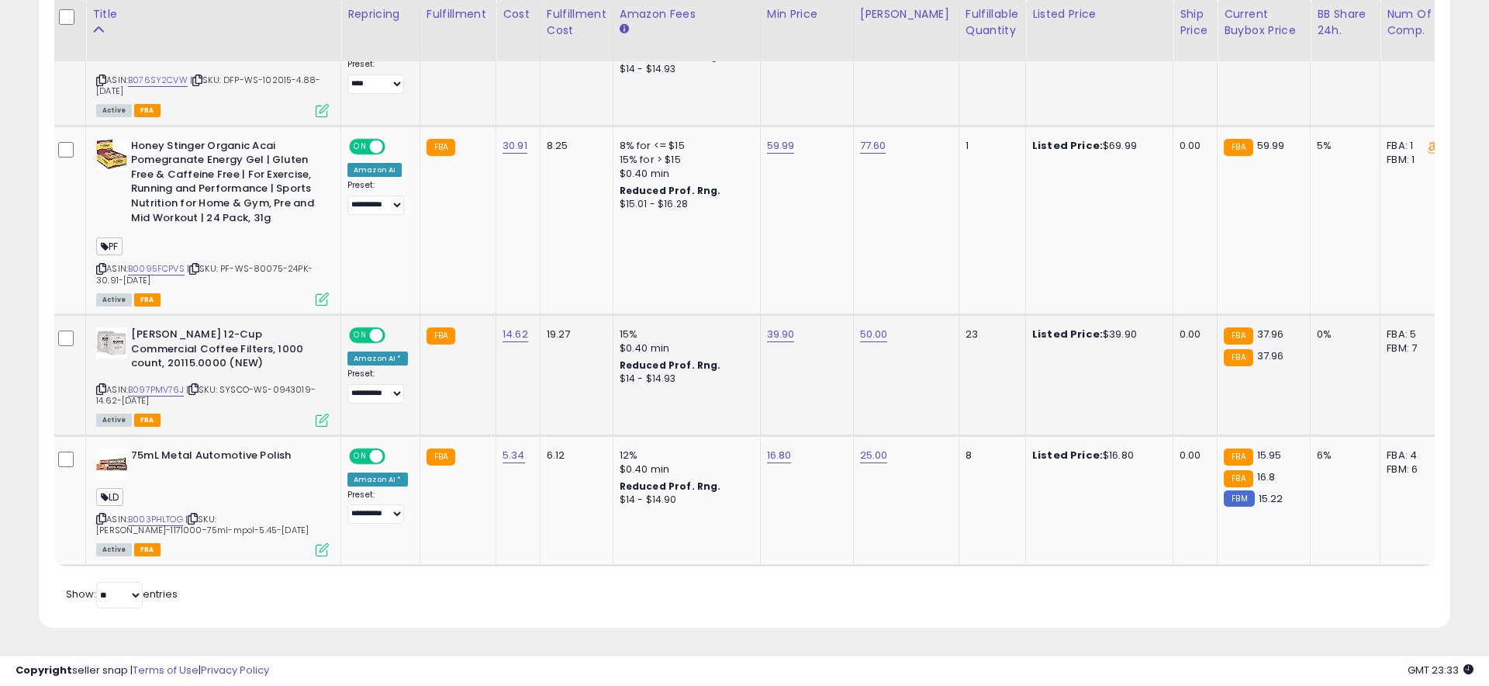
scroll to position [0, 0]
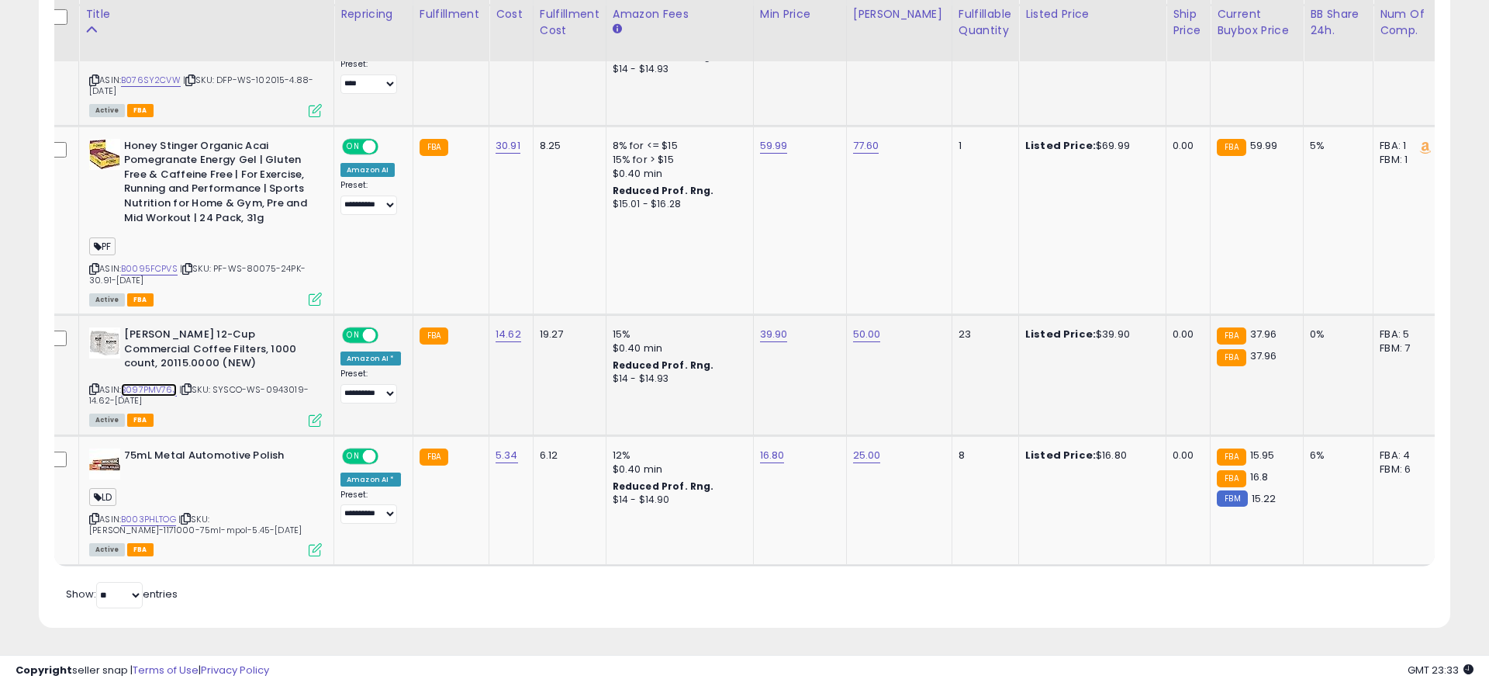
click at [139, 383] on link "B097PMV76J" at bounding box center [149, 389] width 56 height 13
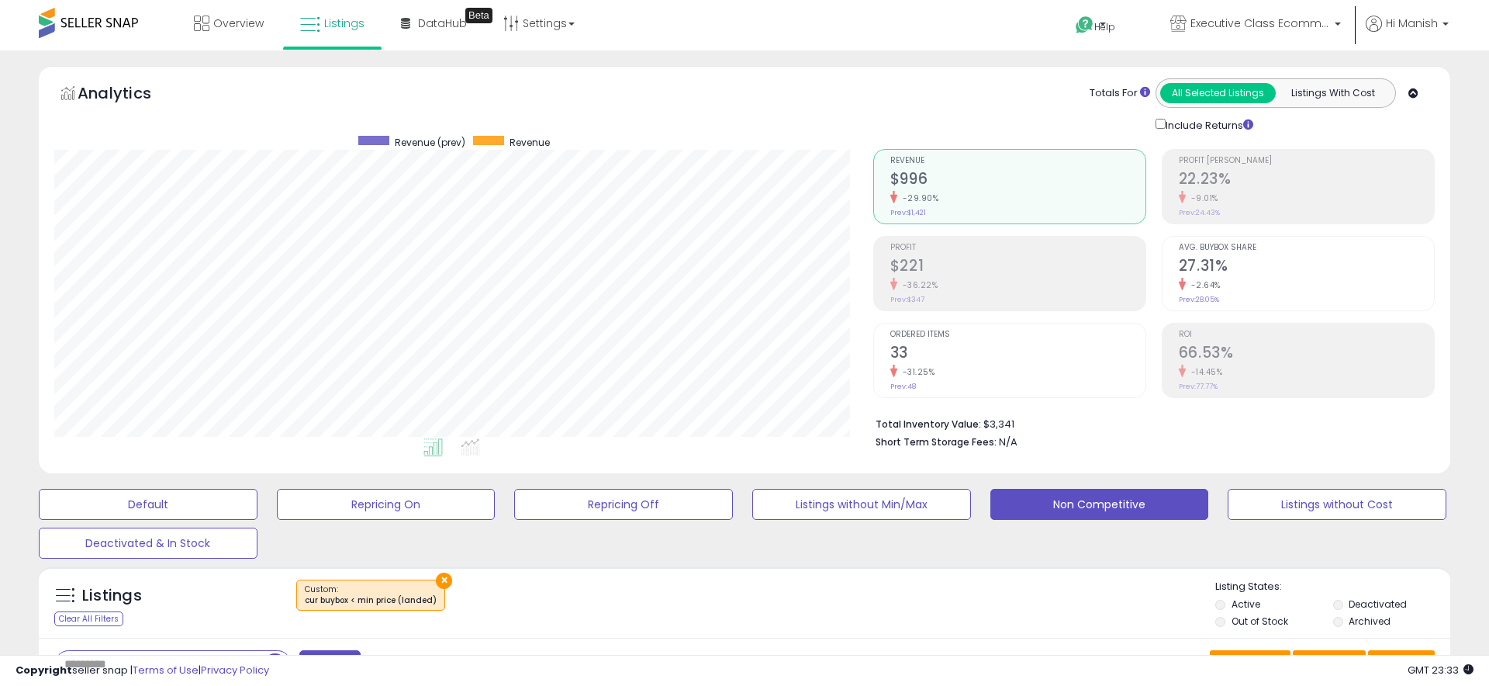
click at [859, 92] on div "Analytics Totals For All Selected Listings Listings With Cost Include Returns" at bounding box center [744, 105] width 1381 height 55
